Goal: Check status: Check status

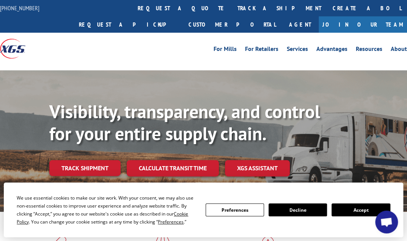
click at [378, 206] on button "Accept" at bounding box center [361, 209] width 58 height 13
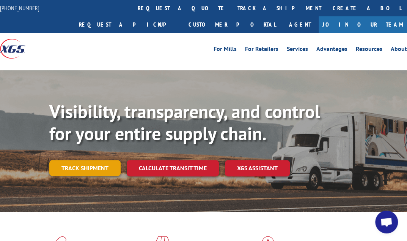
click at [101, 166] on link "Track shipment" at bounding box center [84, 168] width 71 height 16
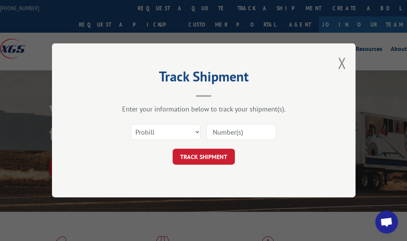
click at [239, 129] on input at bounding box center [241, 132] width 70 height 16
paste input "16944560"
type input "16944560"
click at [209, 159] on button "TRACK SHIPMENT" at bounding box center [204, 157] width 62 height 16
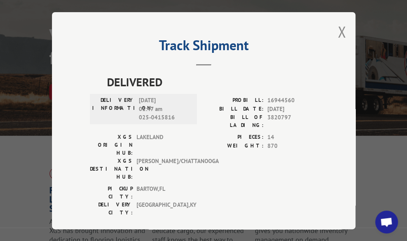
scroll to position [114, 0]
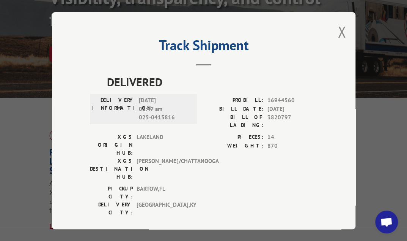
click at [149, 124] on div "DELIVERY INFORMATION: [DATE] 01:47 am 025-0415816" at bounding box center [143, 114] width 107 height 37
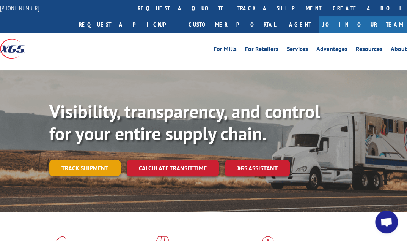
click at [92, 165] on link "Track shipment" at bounding box center [84, 168] width 71 height 16
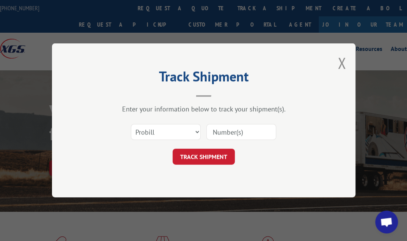
click at [250, 120] on div "Select category... Probill BOL PO" at bounding box center [204, 132] width 228 height 25
click at [249, 125] on input at bounding box center [241, 132] width 70 height 16
paste input "16944560"
type input "16944560"
click at [209, 165] on div "Track Shipment Enter your information below to track your shipment(s). Select c…" at bounding box center [204, 120] width 304 height 154
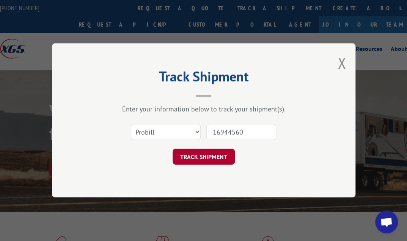
click at [208, 163] on button "TRACK SHIPMENT" at bounding box center [204, 157] width 62 height 16
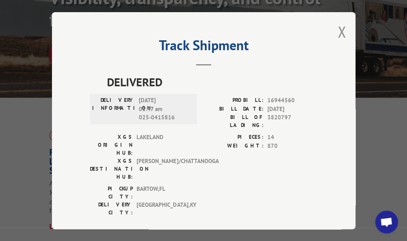
scroll to position [76, 0]
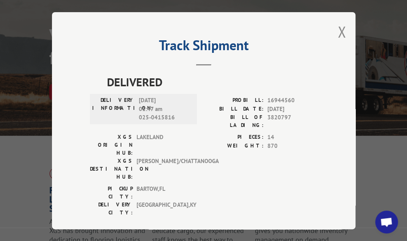
click at [151, 157] on span "[PERSON_NAME]/CHATTANOOGA" at bounding box center [162, 169] width 51 height 24
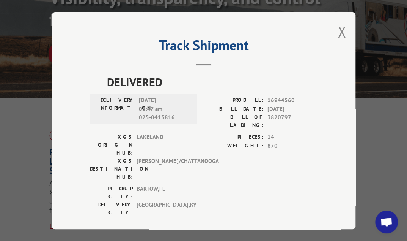
click at [334, 22] on div "Track Shipment DELIVERED DELIVERY INFORMATION: [DATE] 01:47 am 025-0415816 PROB…" at bounding box center [204, 120] width 304 height 217
click at [341, 30] on button "Close modal" at bounding box center [342, 32] width 8 height 20
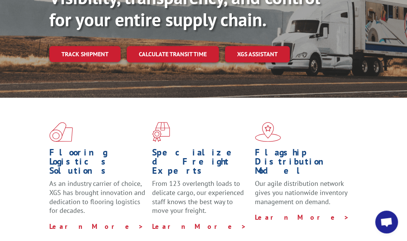
scroll to position [0, 0]
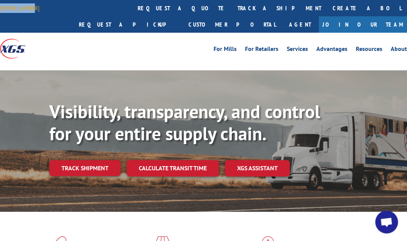
copy link "[PHONE_NUMBER]"
drag, startPoint x: 36, startPoint y: 11, endPoint x: 0, endPoint y: 8, distance: 36.2
click at [0, 8] on div "[PHONE_NUMBER]" at bounding box center [24, 7] width 49 height 9
click at [255, 158] on div "Visibility, transparency, and control for your entire supply chain. Track shipm…" at bounding box center [228, 154] width 358 height 106
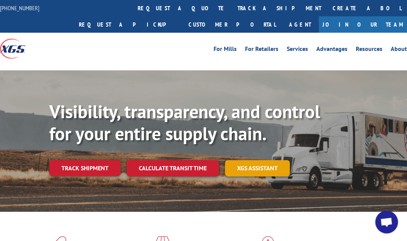
click at [252, 162] on link "XGS ASSISTANT" at bounding box center [257, 168] width 65 height 16
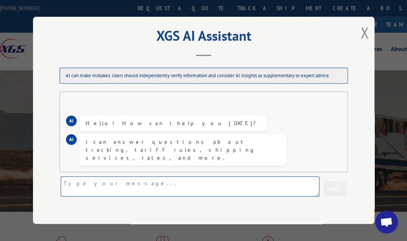
click at [164, 187] on textarea at bounding box center [190, 186] width 259 height 20
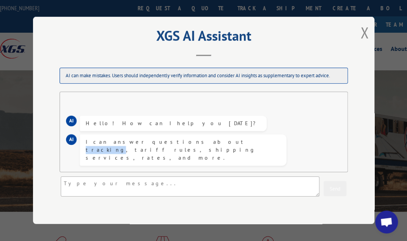
drag, startPoint x: 156, startPoint y: 151, endPoint x: 173, endPoint y: 153, distance: 17.1
click at [173, 153] on div "I can answer questions about tracking, tariff rules, shipping services, rates, …" at bounding box center [183, 150] width 195 height 24
copy div "tracking"
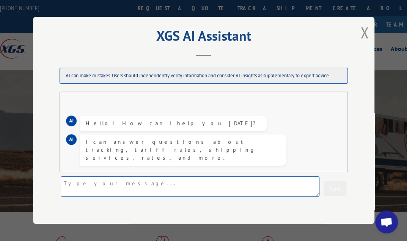
click at [153, 184] on textarea at bounding box center [190, 186] width 259 height 20
paste textarea "tracking"
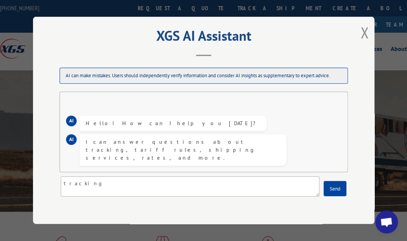
click at [129, 150] on div "I can answer questions about tracking, tariff rules, shipping services, rates, …" at bounding box center [183, 150] width 195 height 24
copy div "questions"
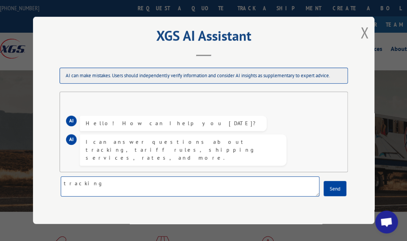
click at [109, 180] on textarea "tracking" at bounding box center [190, 186] width 259 height 20
paste textarea "questions"
type textarea "tracking questions"
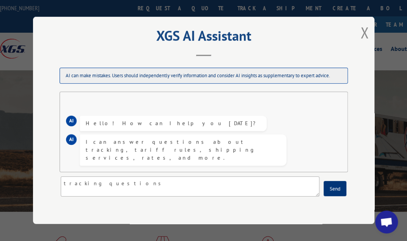
click at [334, 191] on button "Send" at bounding box center [335, 188] width 23 height 15
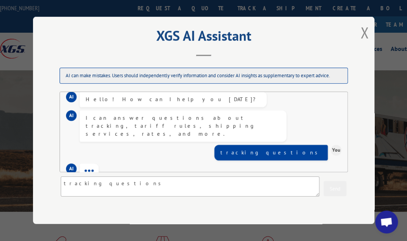
scroll to position [35, 0]
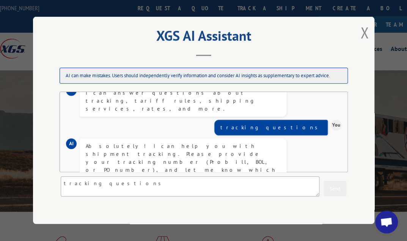
click at [125, 197] on div "tracking questions Send" at bounding box center [204, 187] width 288 height 20
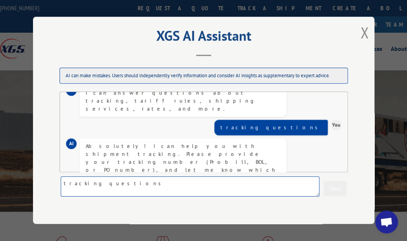
click at [129, 185] on textarea "tracking questions" at bounding box center [190, 186] width 259 height 20
paste textarea "16944560"
type textarea "16944560"
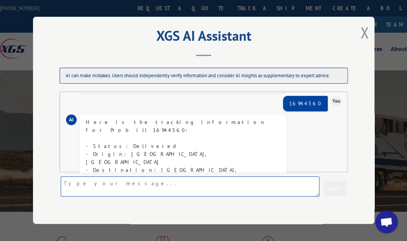
scroll to position [113, 0]
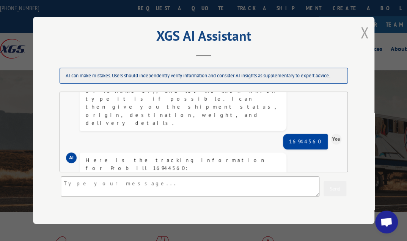
click at [365, 26] on button "Close modal" at bounding box center [364, 32] width 8 height 20
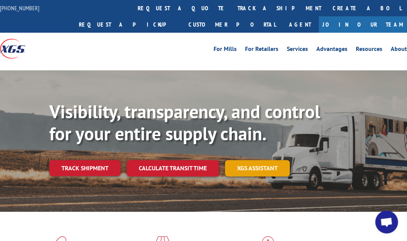
click at [278, 168] on link "XGS ASSISTANT" at bounding box center [257, 168] width 65 height 16
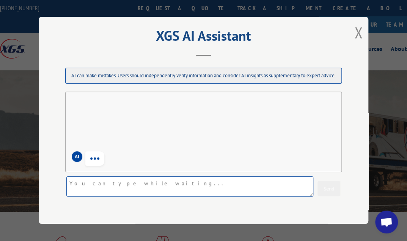
scroll to position [0, 0]
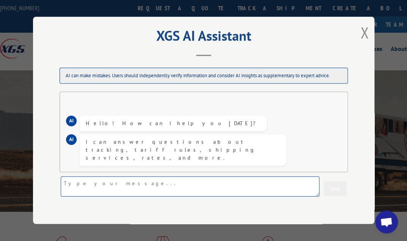
click at [172, 178] on textarea at bounding box center [190, 186] width 259 height 20
paste textarea "16944560"
type textarea "16944560"
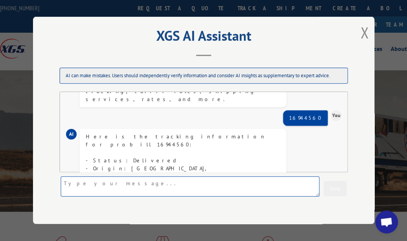
scroll to position [82, 0]
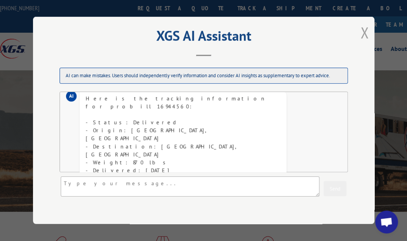
click at [361, 24] on button "Close modal" at bounding box center [364, 32] width 8 height 20
